Goal: Task Accomplishment & Management: Manage account settings

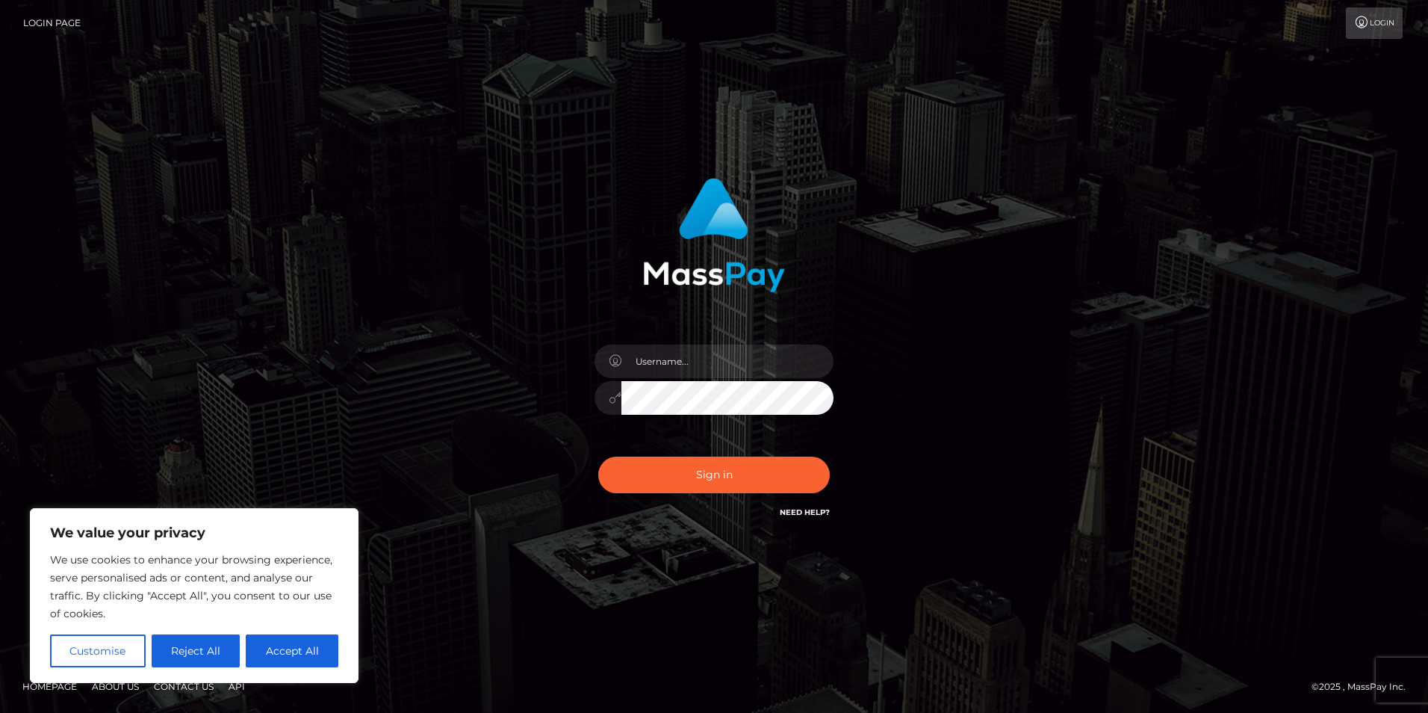
click at [717, 365] on input "text" at bounding box center [727, 361] width 212 height 34
type input "[EMAIL_ADDRESS][DOMAIN_NAME]"
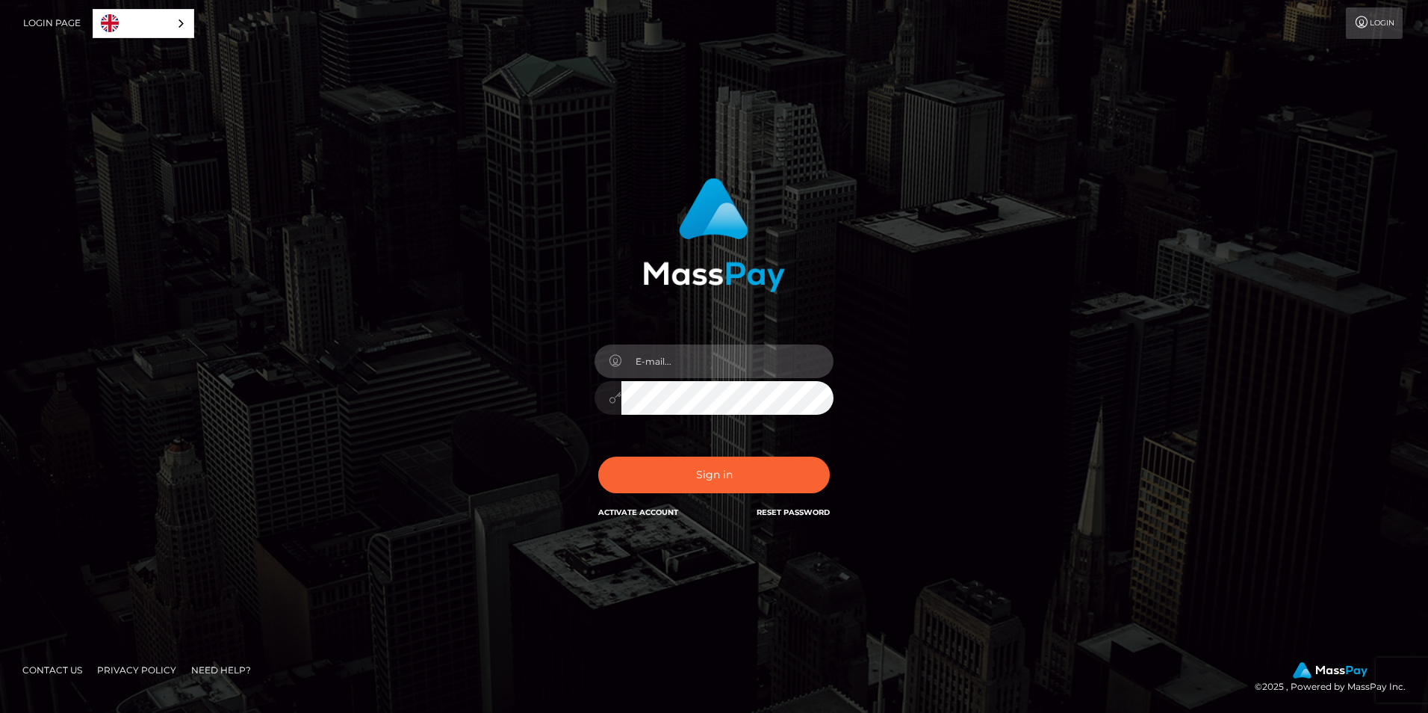
click at [677, 359] on input "email" at bounding box center [727, 361] width 212 height 34
type input "[EMAIL_ADDRESS][DOMAIN_NAME]"
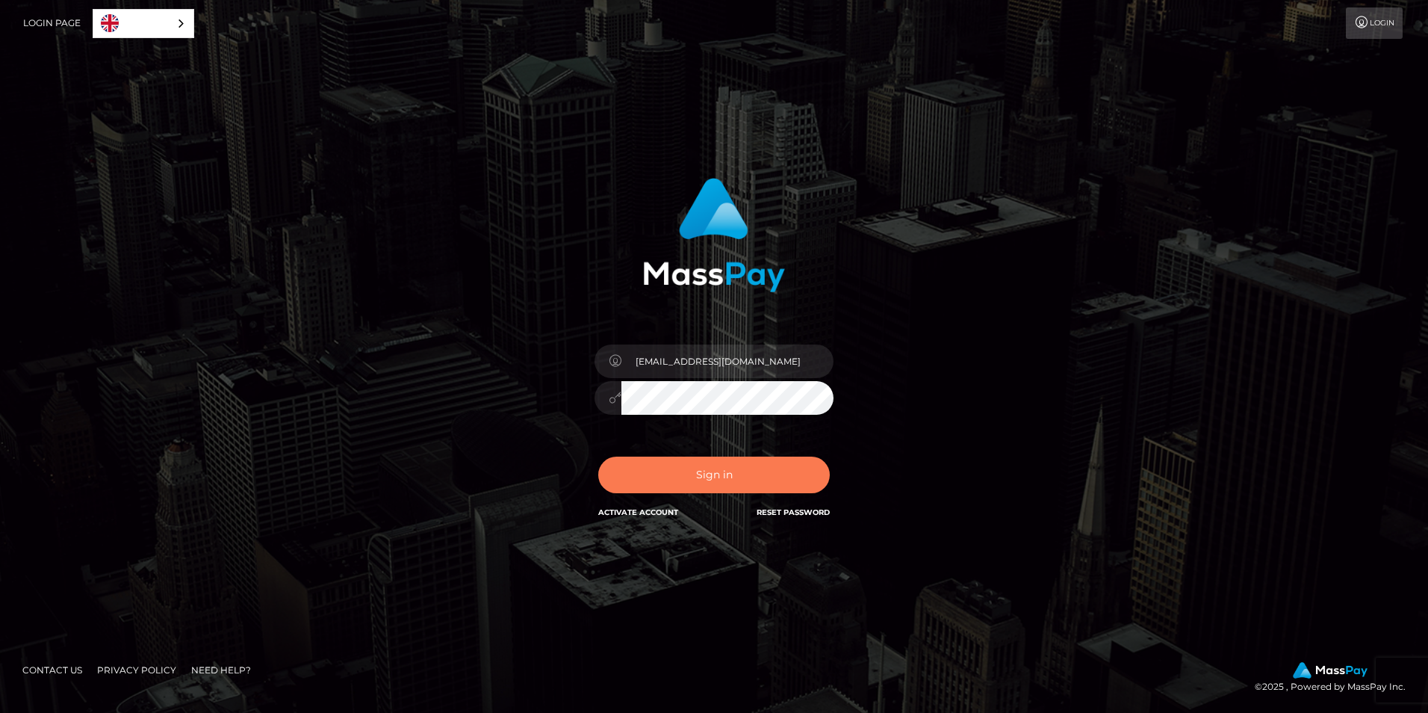
click at [705, 473] on button "Sign in" at bounding box center [714, 474] width 232 height 37
